Goal: Feedback & Contribution: Contribute content

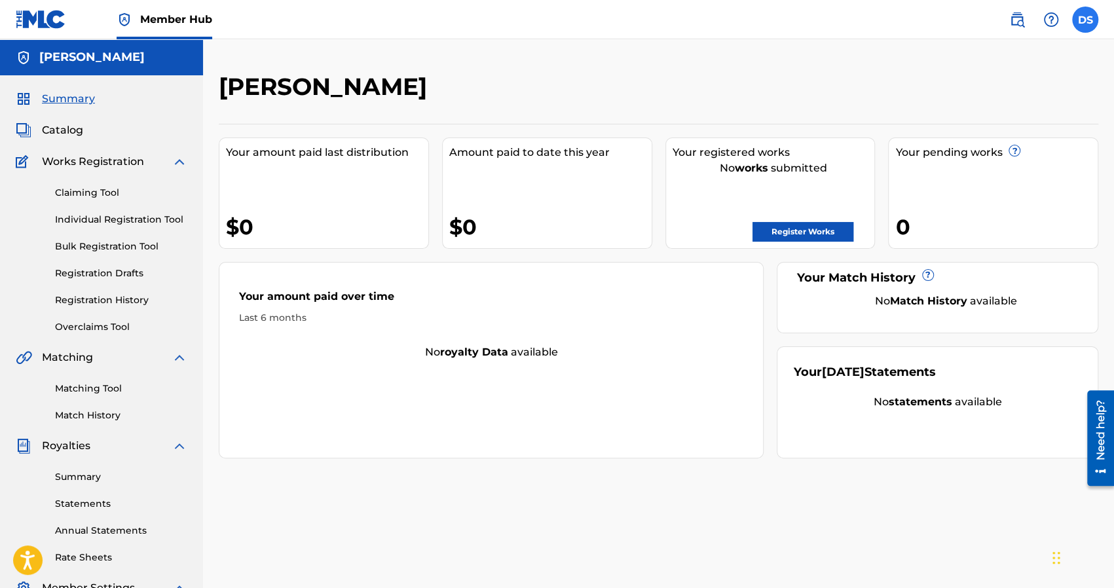
click at [1088, 20] on label at bounding box center [1085, 20] width 26 height 26
click at [1085, 20] on input "DS [PERSON_NAME] [PERSON_NAME][EMAIL_ADDRESS][DOMAIN_NAME] Notification Prefere…" at bounding box center [1085, 20] width 0 height 0
click at [1081, 17] on div "DS DS Derek Stanley derek@woodsmusic.com Notification Preferences Profile Log o…" at bounding box center [1085, 20] width 26 height 26
click at [1082, 17] on label at bounding box center [1085, 20] width 26 height 26
click at [1085, 20] on input "DS [PERSON_NAME] [PERSON_NAME][EMAIL_ADDRESS][DOMAIN_NAME] Notification Prefere…" at bounding box center [1085, 20] width 0 height 0
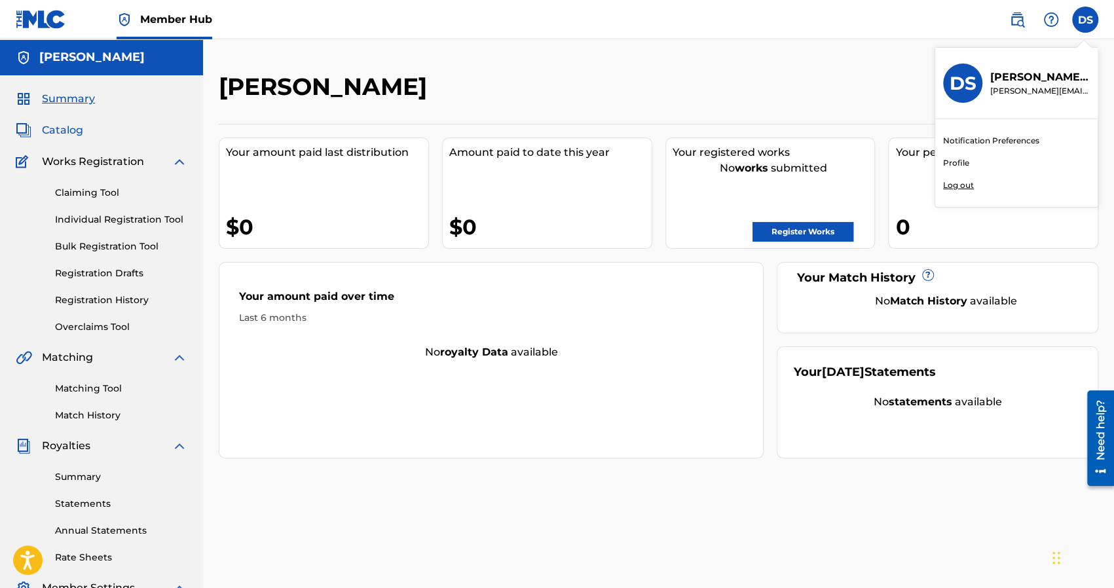
click at [71, 126] on span "Catalog" at bounding box center [62, 130] width 41 height 16
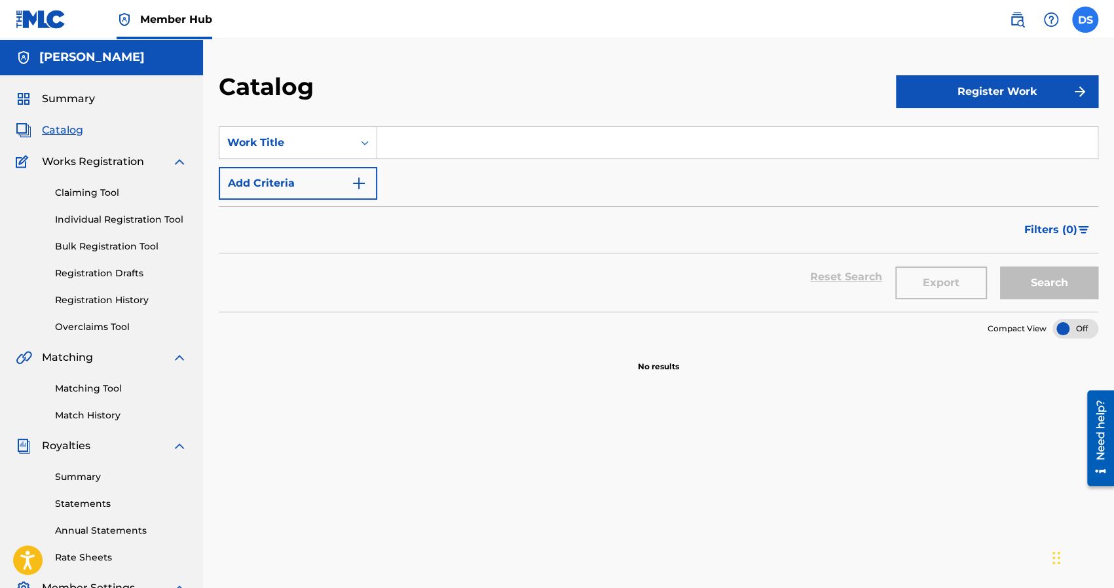
click at [1088, 28] on label at bounding box center [1085, 20] width 26 height 26
click at [1085, 20] on input "DS [PERSON_NAME] [PERSON_NAME][EMAIL_ADDRESS][DOMAIN_NAME] Notification Prefere…" at bounding box center [1085, 20] width 0 height 0
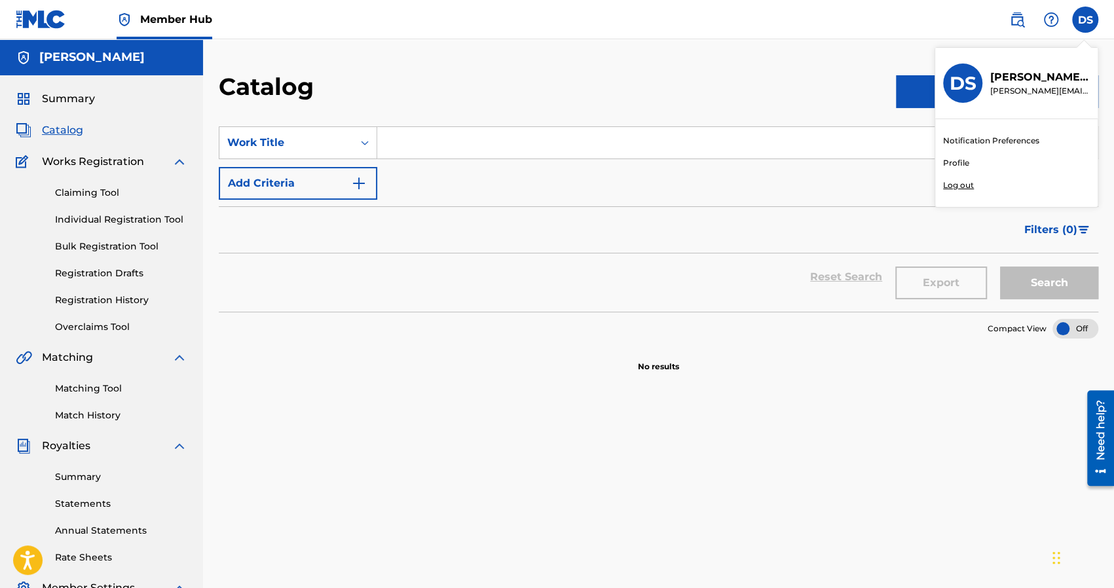
click at [962, 186] on p "Log out" at bounding box center [958, 185] width 31 height 12
click at [1085, 20] on input "DS [PERSON_NAME] [PERSON_NAME][EMAIL_ADDRESS][DOMAIN_NAME] Notification Prefere…" at bounding box center [1085, 20] width 0 height 0
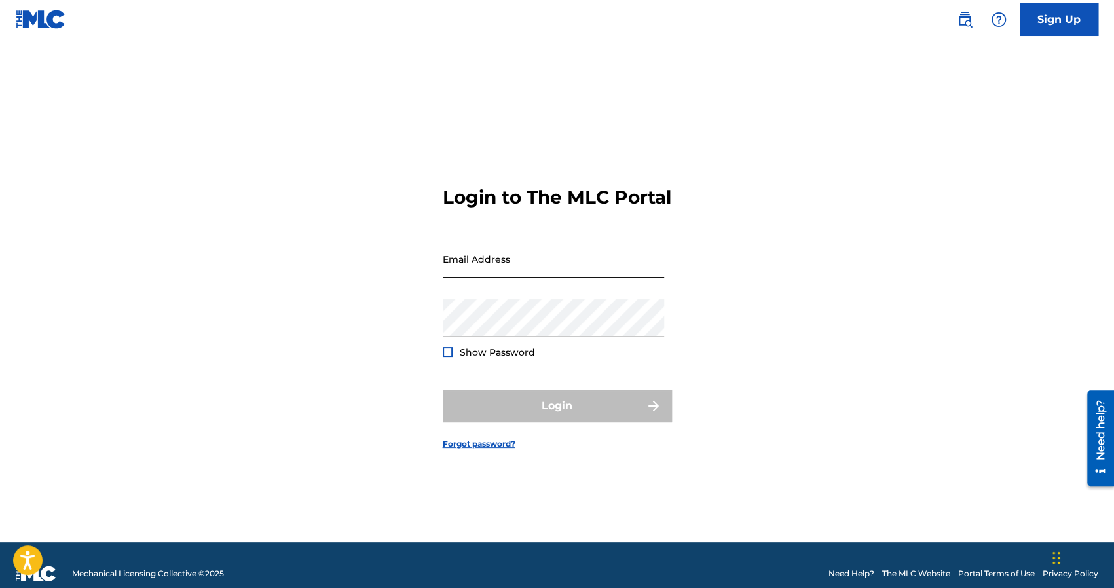
click at [462, 278] on input "Email Address" at bounding box center [553, 258] width 221 height 37
type input "calebanthonyowens@gmail.com"
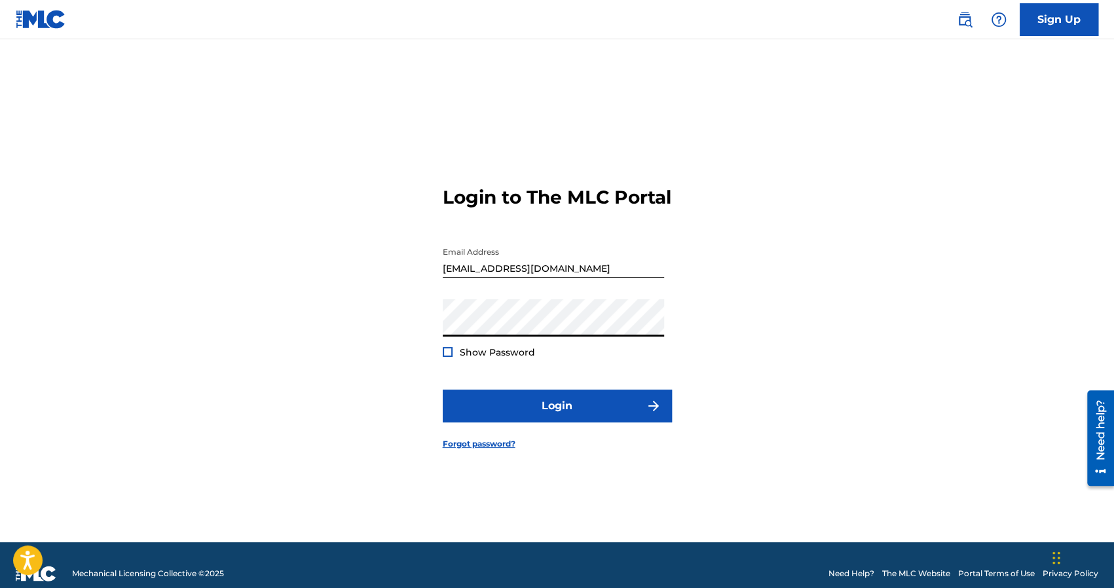
click at [557, 276] on input "calebanthonyowens@gmail.com" at bounding box center [553, 258] width 221 height 37
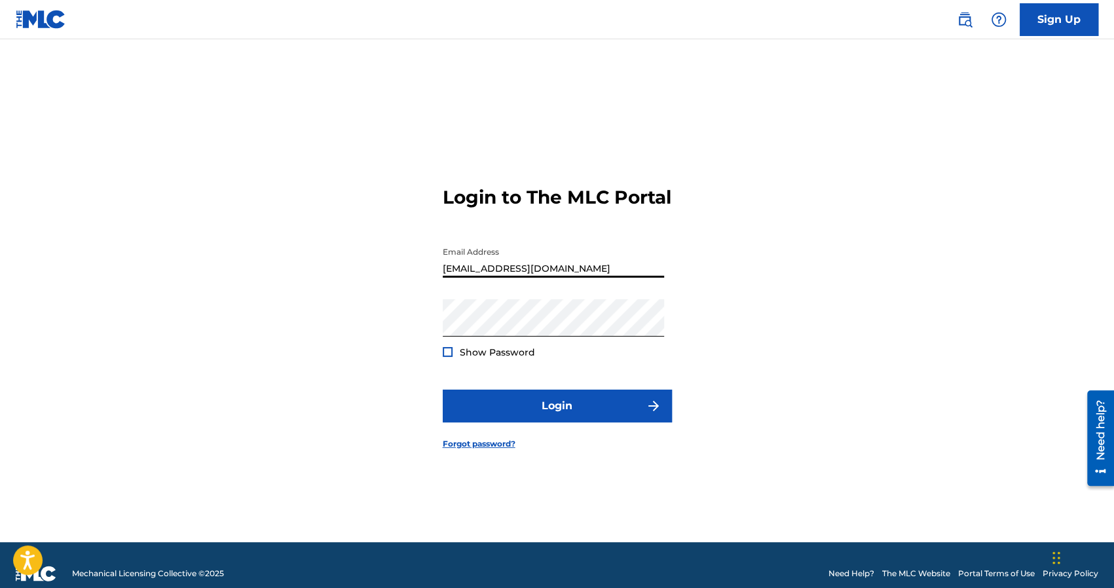
click at [557, 276] on input "calebanthonyowens@gmail.com" at bounding box center [553, 258] width 221 height 37
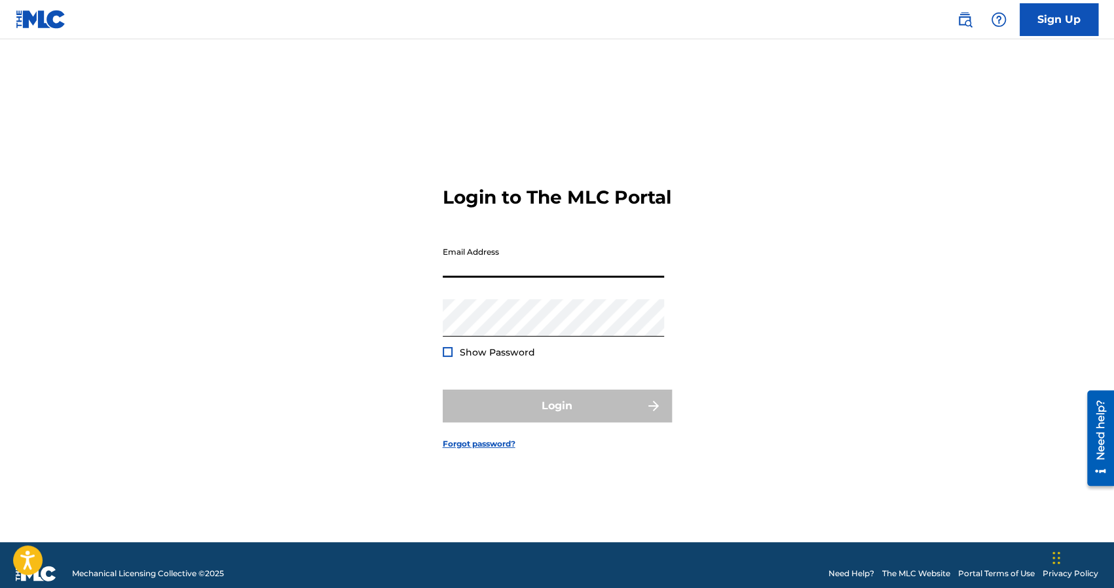
click at [557, 276] on input "Email Address" at bounding box center [553, 258] width 221 height 37
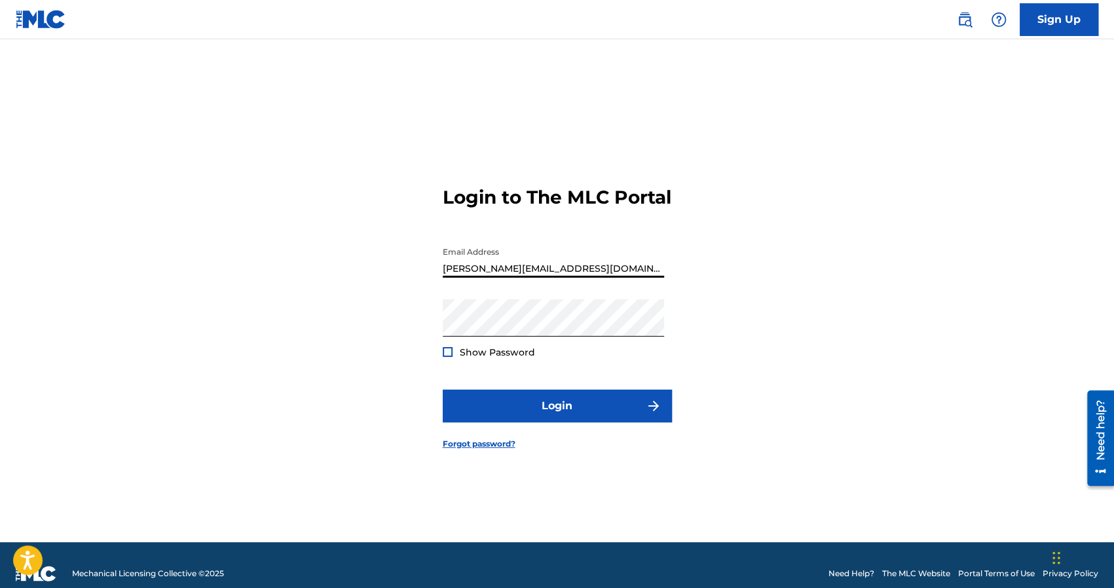
click at [490, 348] on div "Password Show Password" at bounding box center [553, 328] width 221 height 59
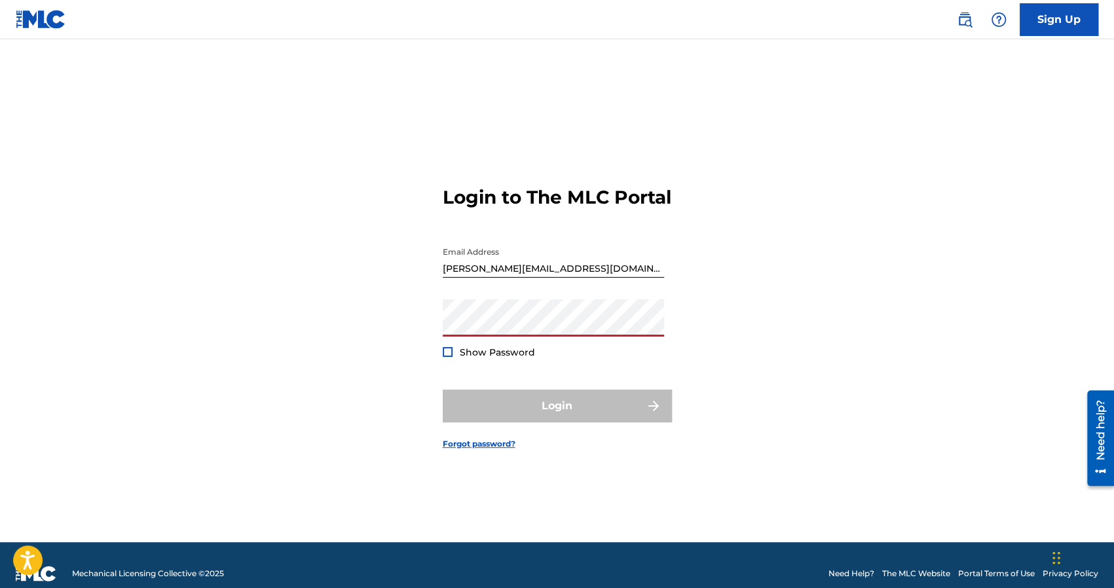
click at [521, 275] on input "[PERSON_NAME][EMAIL_ADDRESS][DOMAIN_NAME]" at bounding box center [553, 258] width 221 height 37
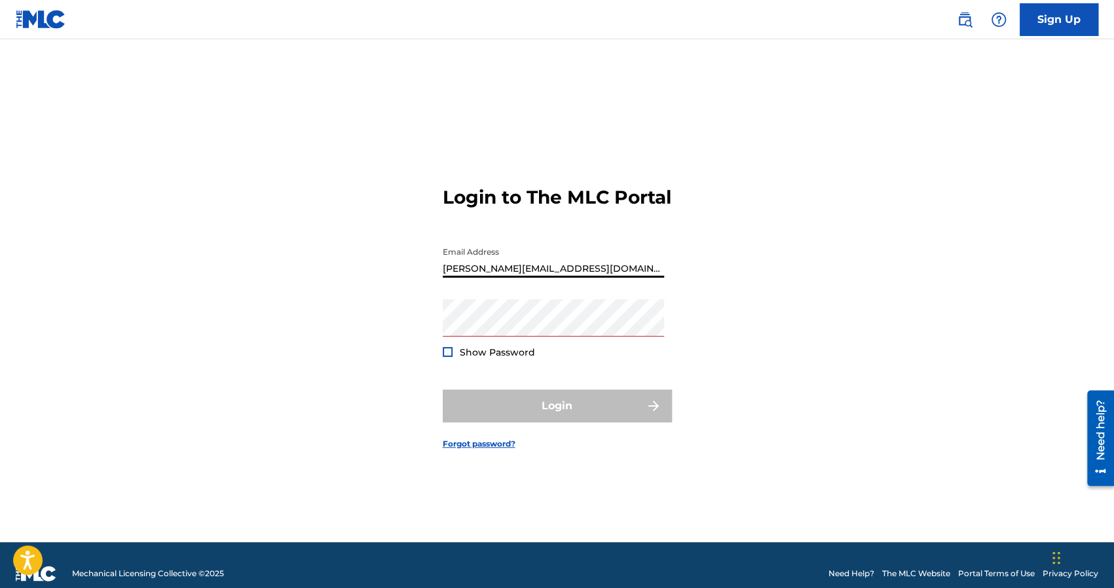
click at [521, 275] on input "[PERSON_NAME][EMAIL_ADDRESS][DOMAIN_NAME]" at bounding box center [553, 258] width 221 height 37
type input "[PERSON_NAME][EMAIL_ADDRESS][DOMAIN_NAME]"
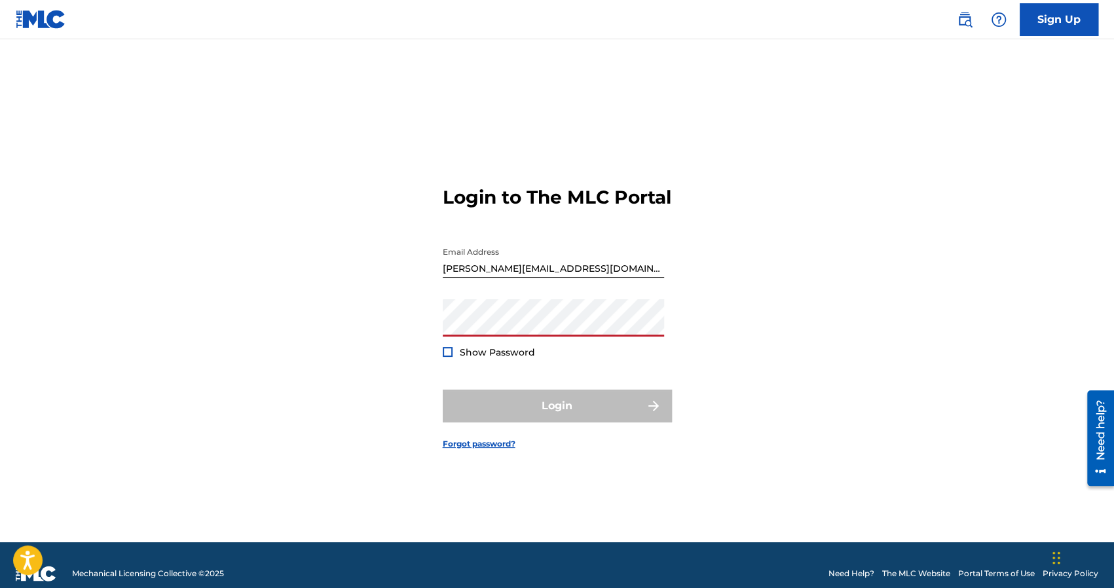
click at [565, 278] on input "[PERSON_NAME][EMAIL_ADDRESS][DOMAIN_NAME]" at bounding box center [553, 258] width 221 height 37
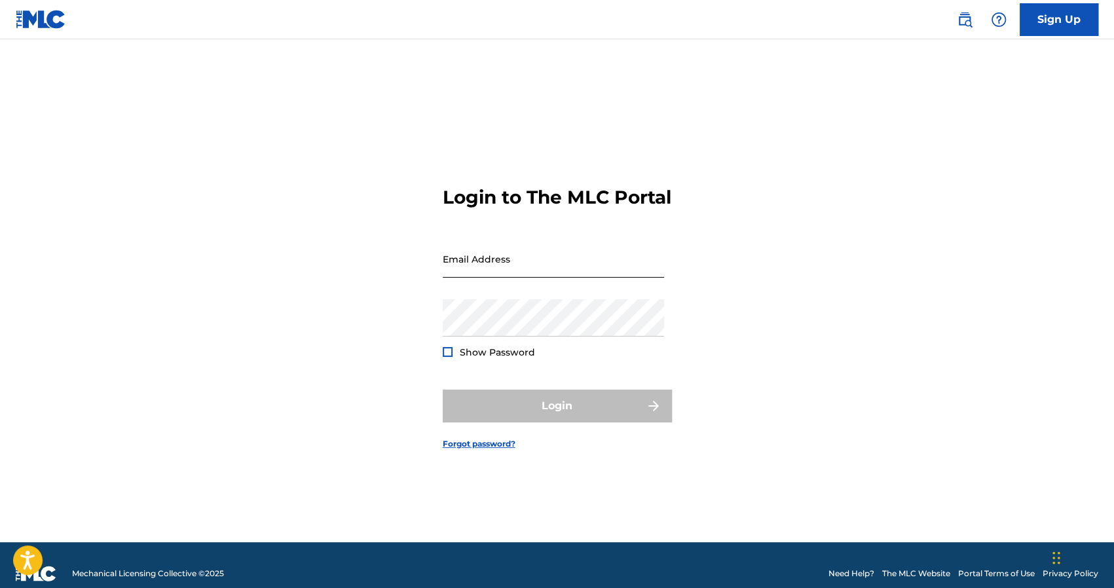
click at [464, 278] on input "Email Address" at bounding box center [553, 258] width 221 height 37
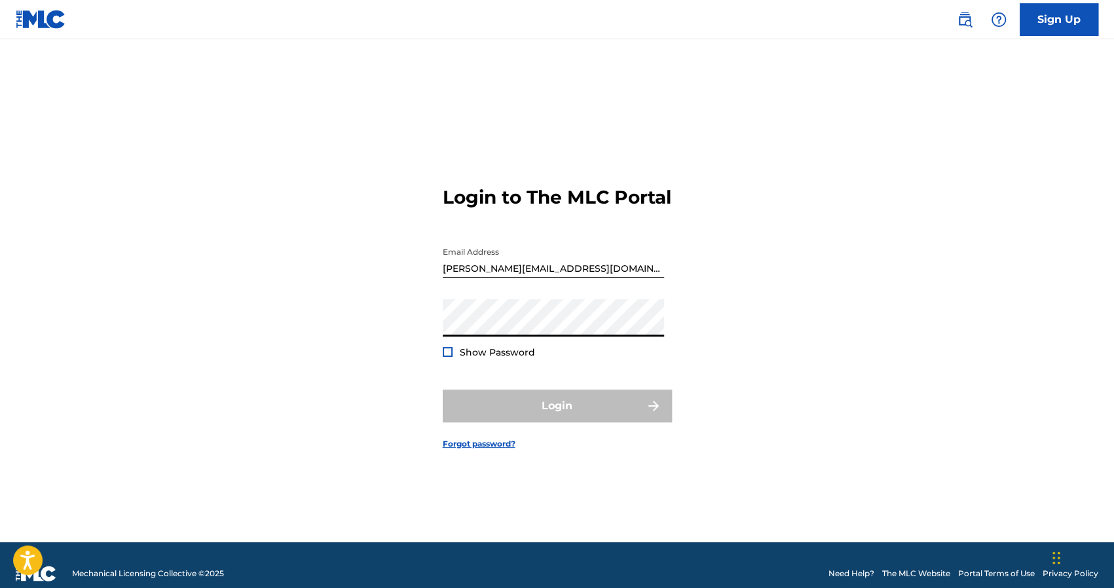
click at [527, 269] on input "[PERSON_NAME][EMAIL_ADDRESS][DOMAIN_NAME]" at bounding box center [553, 258] width 221 height 37
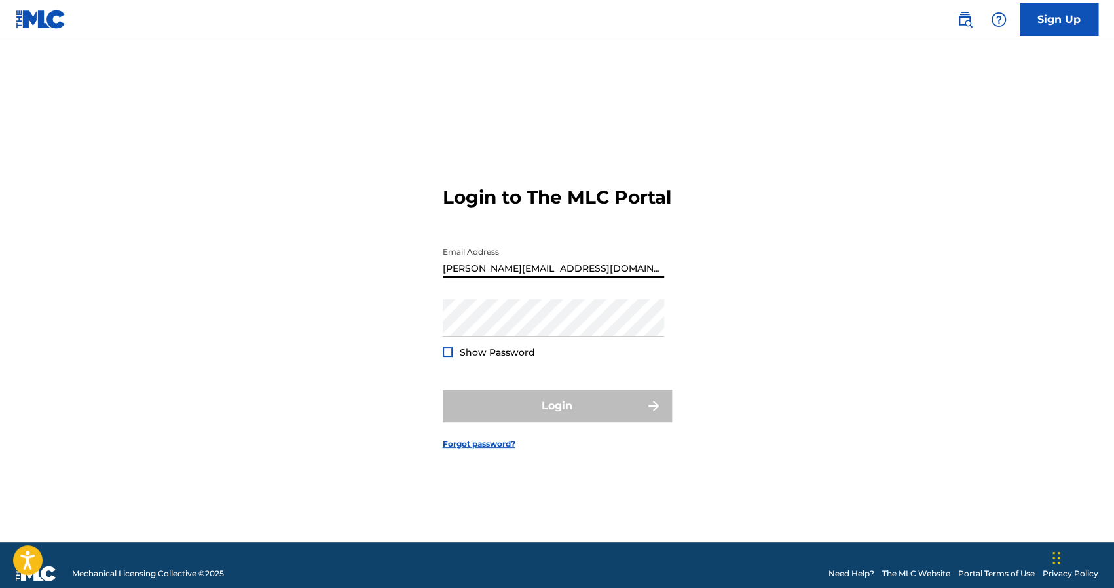
click at [524, 278] on input "[PERSON_NAME][EMAIL_ADDRESS][DOMAIN_NAME]" at bounding box center [553, 258] width 221 height 37
type input "[PERSON_NAME][EMAIL_ADDRESS][DOMAIN_NAME]"
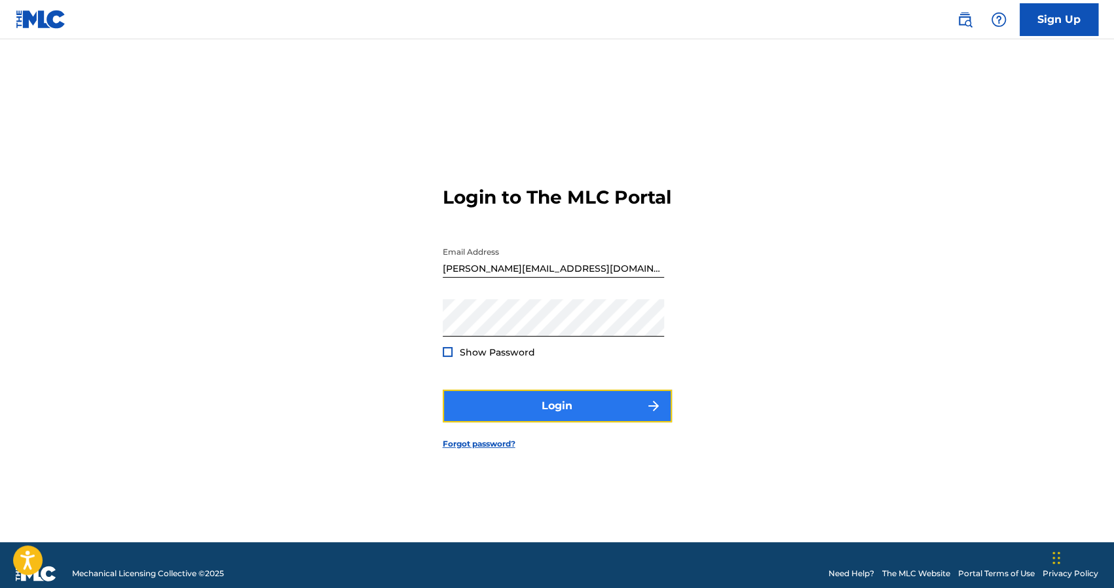
click at [566, 421] on button "Login" at bounding box center [557, 406] width 229 height 33
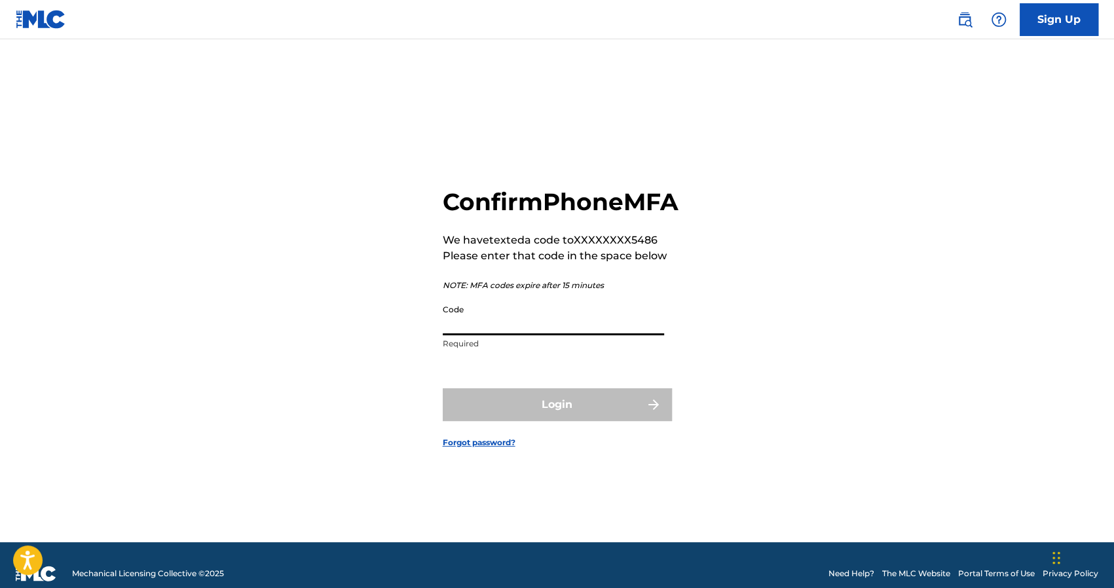
click at [534, 335] on input "Code" at bounding box center [553, 316] width 221 height 37
type input "5"
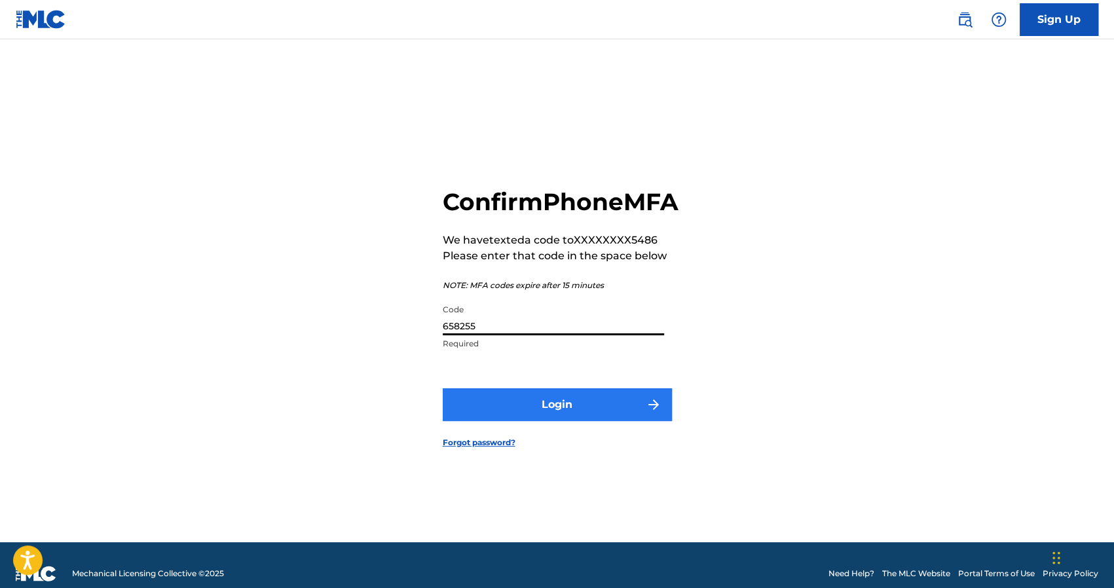
type input "658255"
click at [620, 413] on button "Login" at bounding box center [557, 404] width 229 height 33
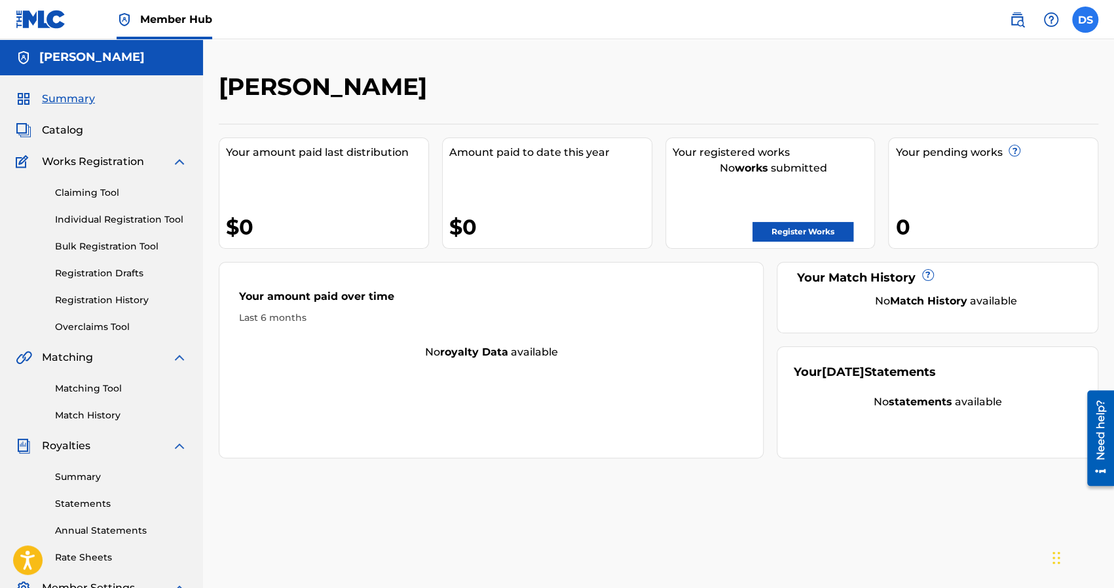
click at [1086, 20] on label at bounding box center [1085, 20] width 26 height 26
click at [1085, 20] on input "DS [PERSON_NAME] [PERSON_NAME][EMAIL_ADDRESS][DOMAIN_NAME] Notification Prefere…" at bounding box center [1085, 20] width 0 height 0
click at [803, 233] on link "Register Works" at bounding box center [803, 232] width 101 height 20
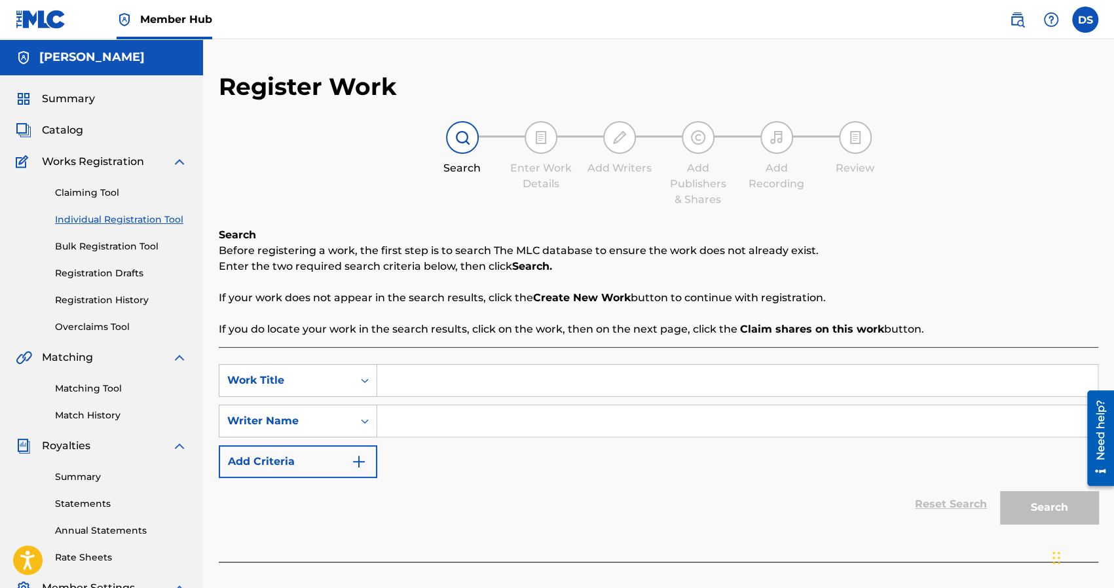
click at [418, 384] on input "Search Form" at bounding box center [737, 380] width 720 height 31
click at [418, 384] on input "[DATE] Fix" at bounding box center [737, 380] width 720 height 31
type input "Before I'm In The Grave"
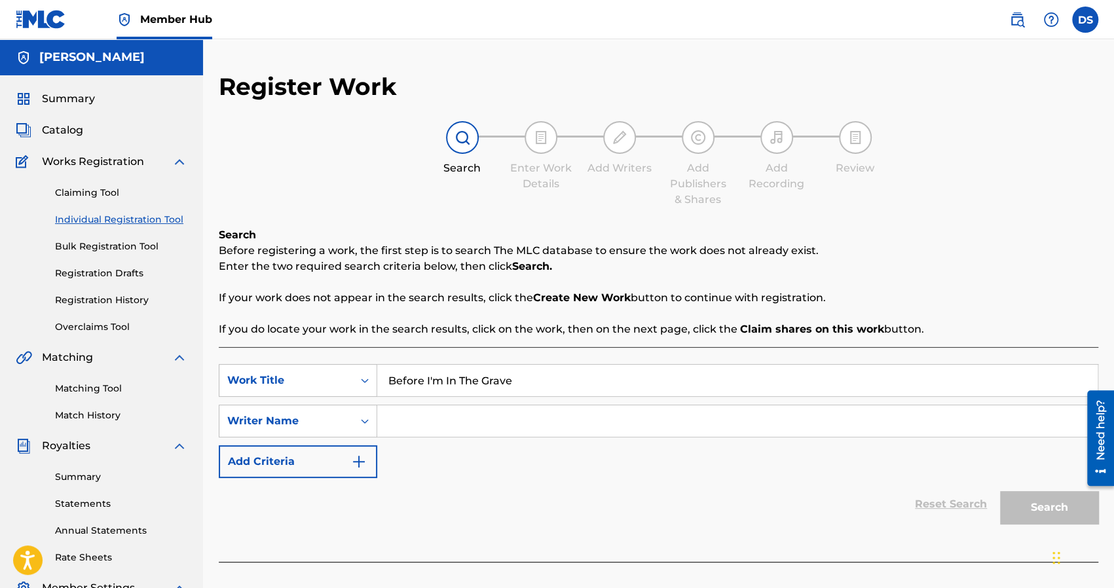
click at [416, 424] on input "Search Form" at bounding box center [737, 420] width 720 height 31
type input "[PERSON_NAME]"
click at [1028, 503] on button "Search" at bounding box center [1049, 507] width 98 height 33
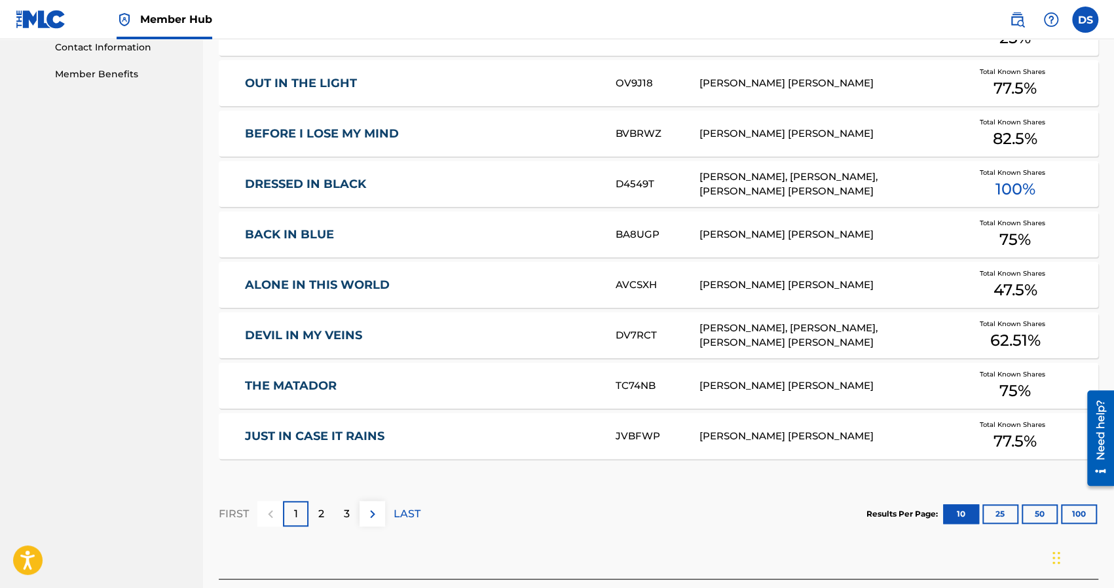
scroll to position [655, 0]
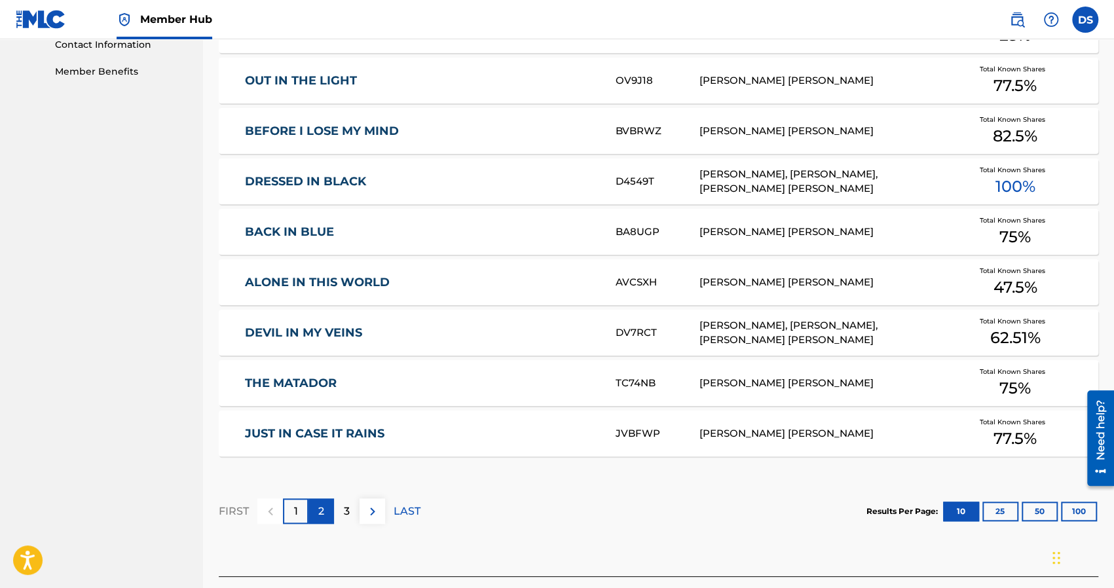
click at [321, 504] on p "2" at bounding box center [321, 512] width 6 height 16
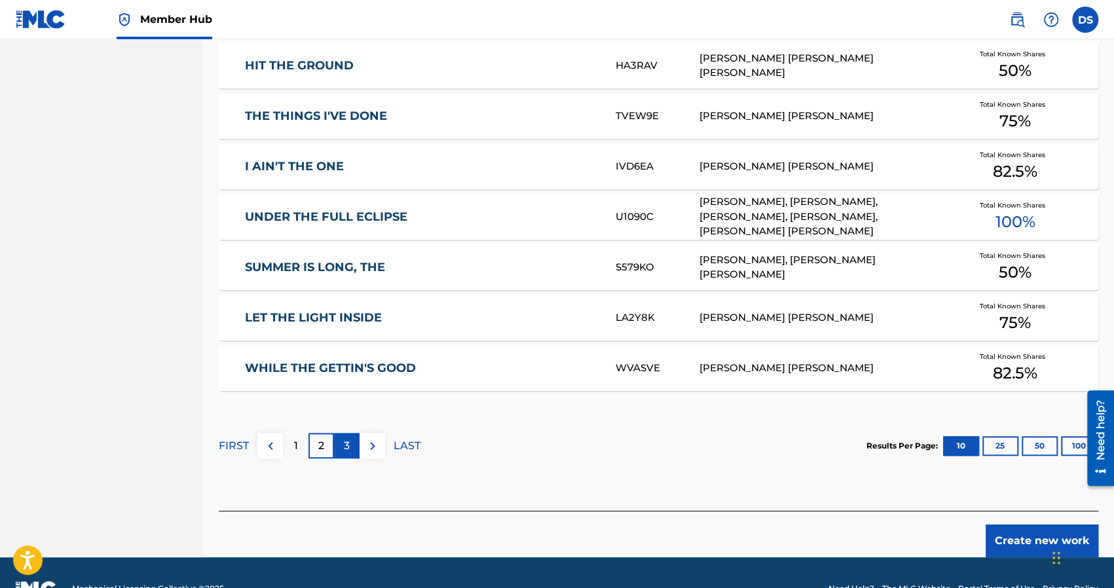
click at [346, 445] on p "3" at bounding box center [347, 446] width 6 height 16
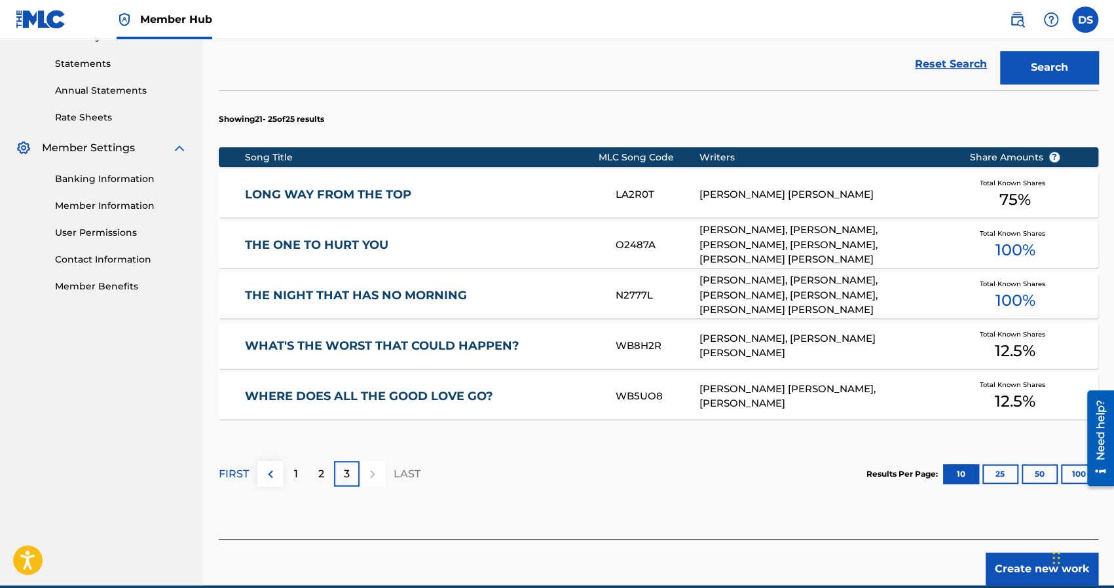
scroll to position [500, 0]
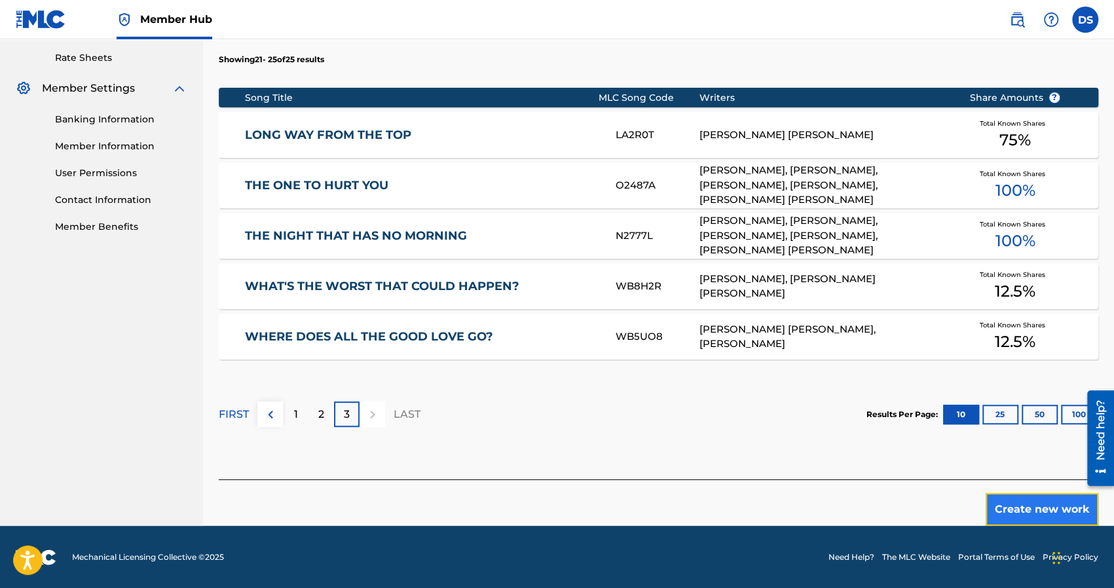
click at [1017, 507] on button "Create new work" at bounding box center [1042, 509] width 113 height 33
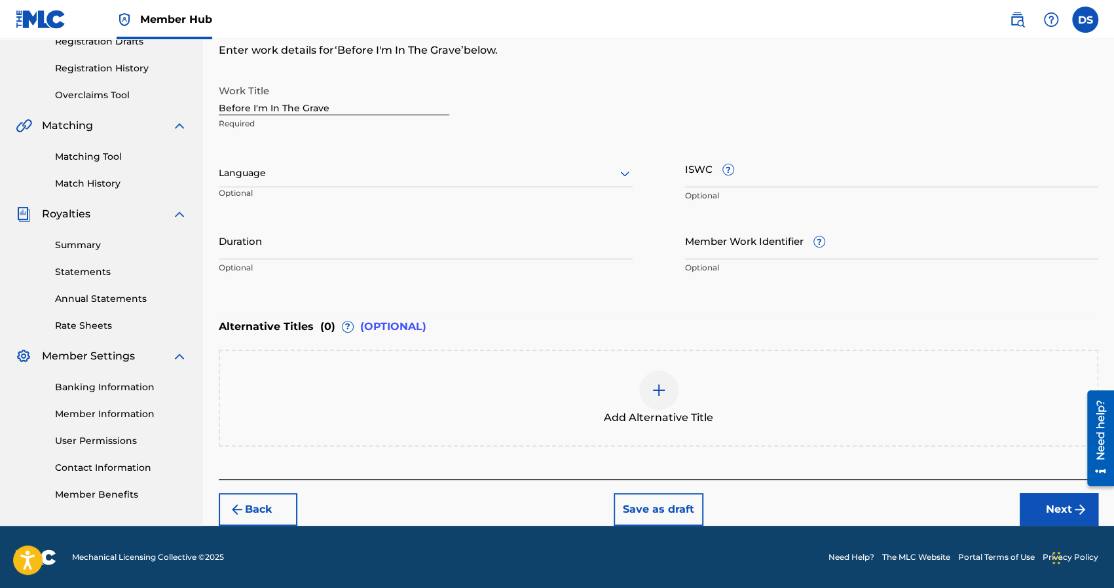
click at [333, 105] on input "Before I'm In The Grave" at bounding box center [334, 96] width 231 height 37
drag, startPoint x: 309, startPoint y: 107, endPoint x: 177, endPoint y: 103, distance: 132.4
click at [177, 103] on main "[PERSON_NAME] Summary Catalog Works Registration Claiming Tool Individual Regis…" at bounding box center [557, 166] width 1114 height 719
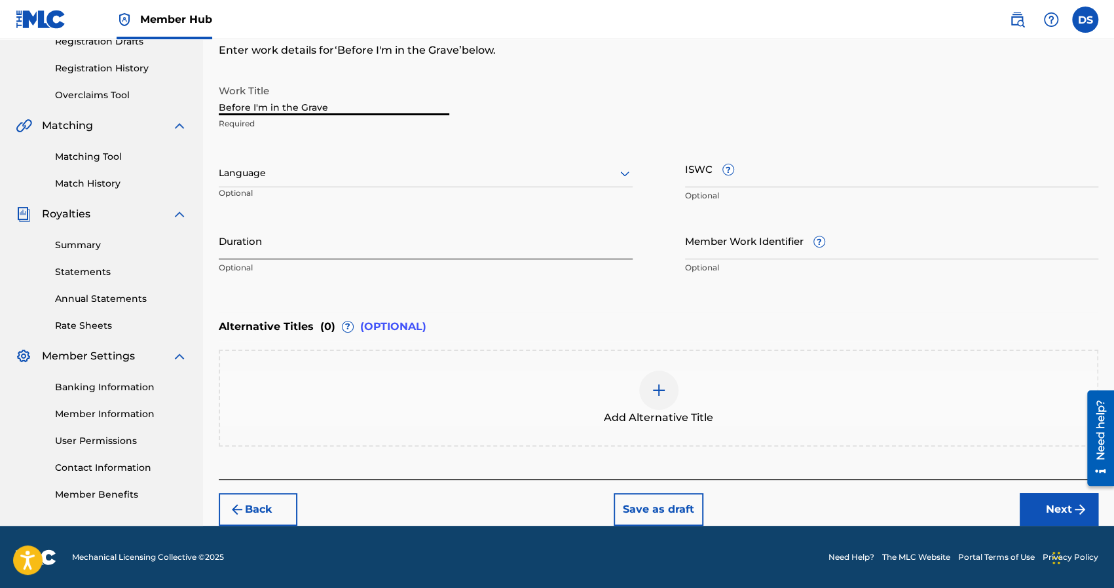
type input "Before I'm in the Grave"
click at [436, 252] on input "Duration" at bounding box center [426, 240] width 414 height 37
